Goal: Transaction & Acquisition: Purchase product/service

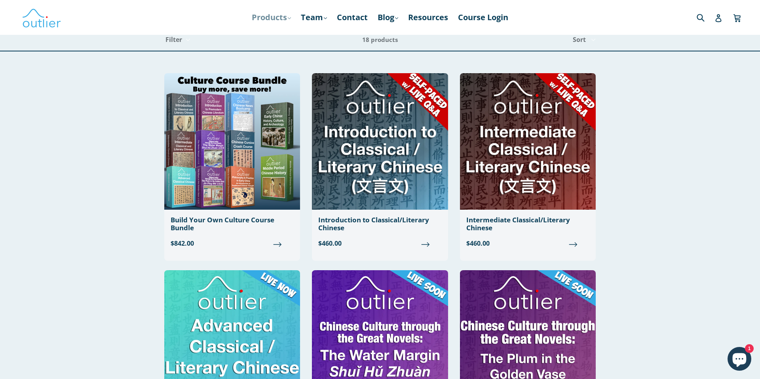
click at [270, 21] on link "Products .cls-1{fill:#231f20} expand" at bounding box center [271, 17] width 47 height 14
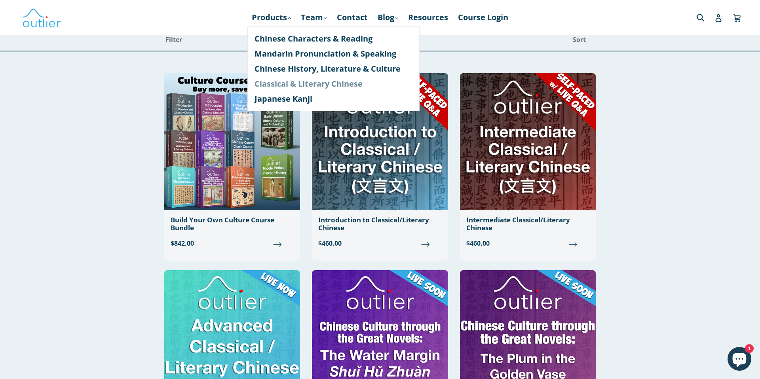
click at [303, 85] on link "Classical & Literary Chinese" at bounding box center [333, 83] width 158 height 15
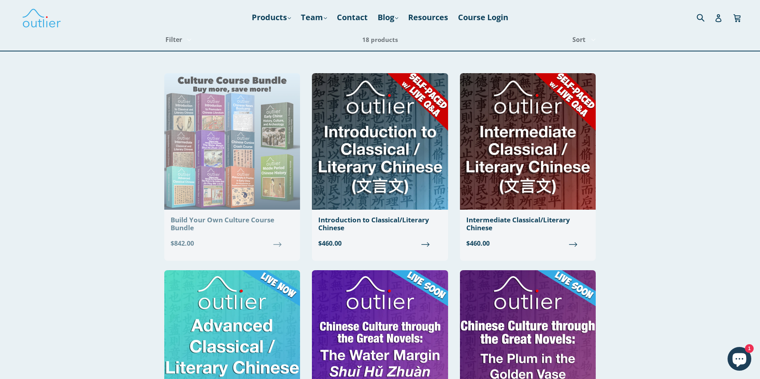
click at [247, 153] on img at bounding box center [232, 141] width 136 height 137
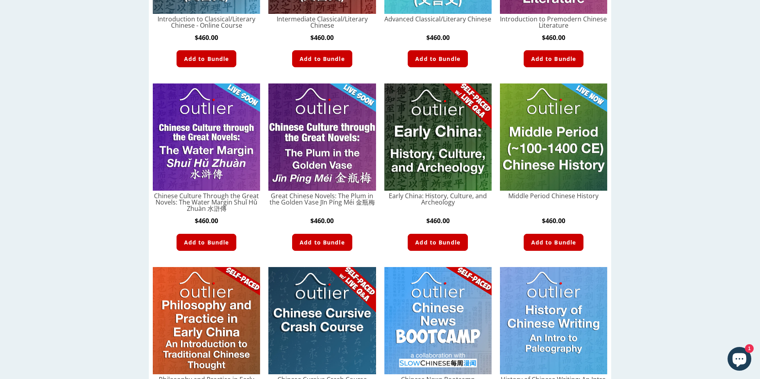
scroll to position [432, 0]
